Goal: Check status: Check status

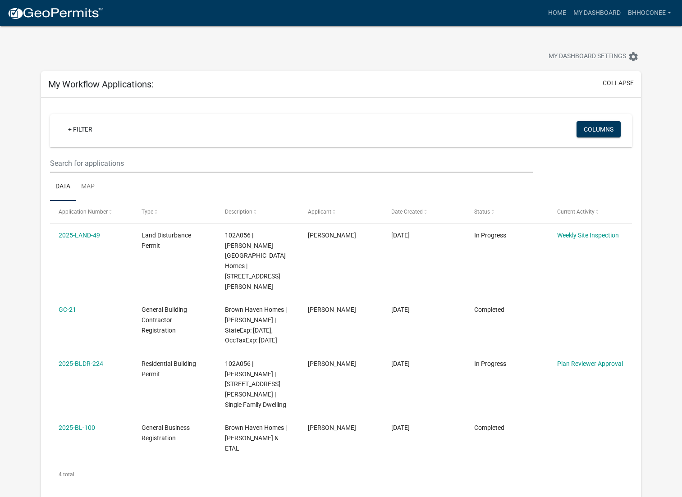
scroll to position [74, 0]
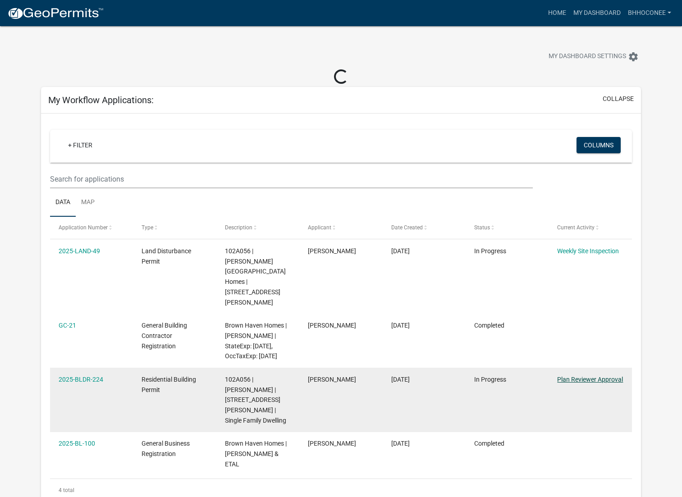
click at [593, 376] on link "Plan Reviewer Approval" at bounding box center [590, 379] width 66 height 7
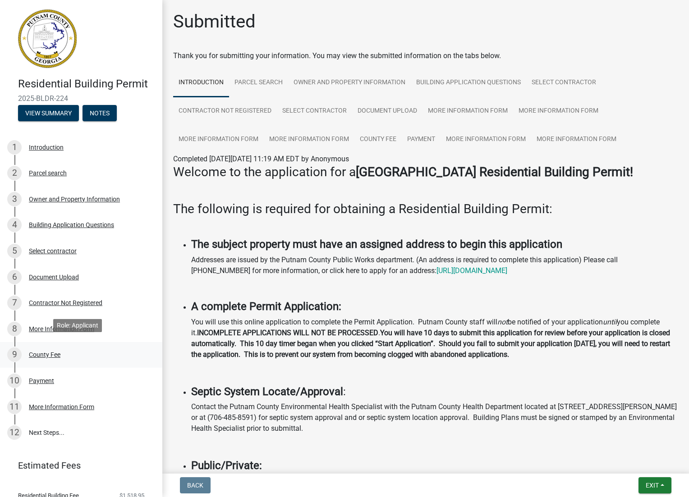
scroll to position [32, 0]
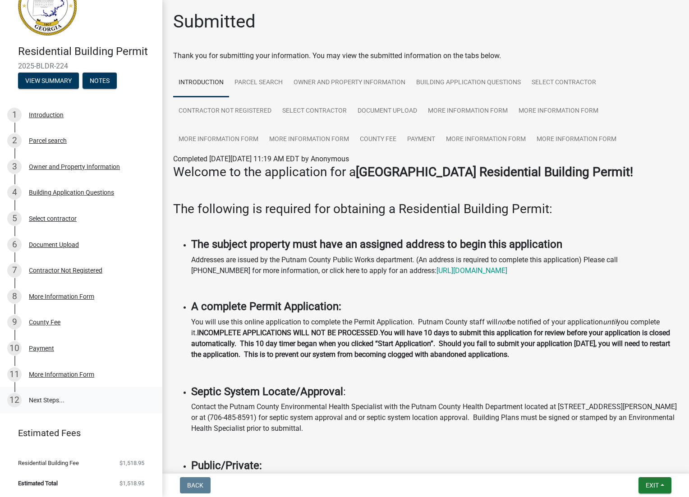
click at [46, 399] on link "12 Next Steps..." at bounding box center [81, 400] width 162 height 26
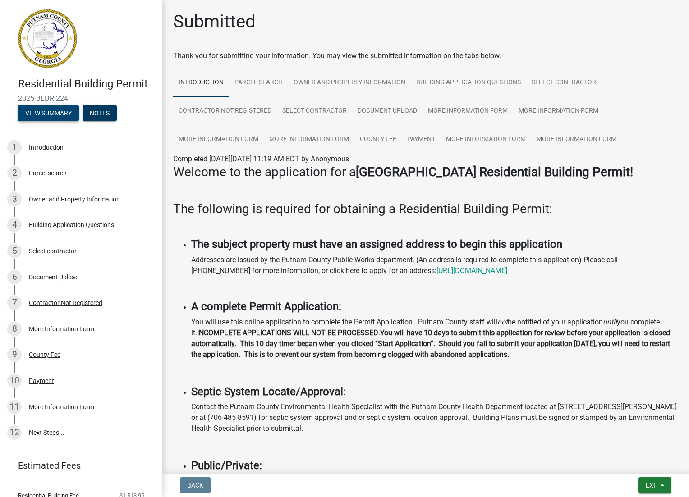
click at [50, 117] on button "View Summary" at bounding box center [48, 113] width 61 height 16
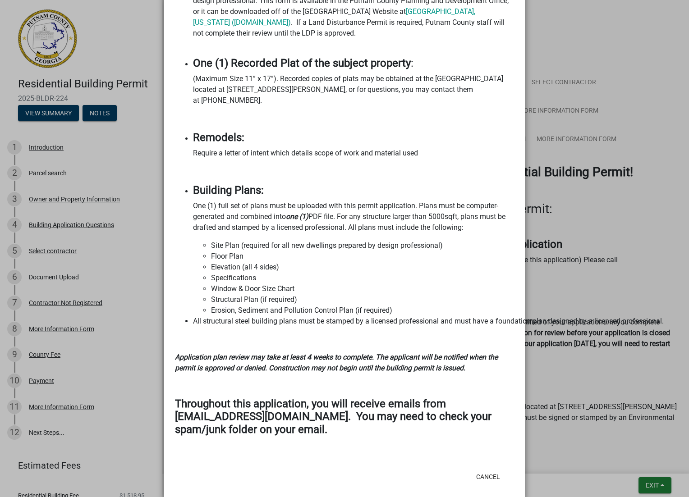
scroll to position [1051, 0]
